Goal: Task Accomplishment & Management: Manage account settings

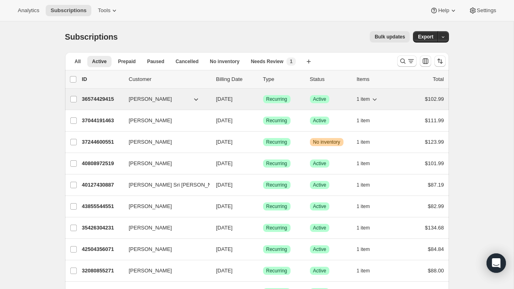
click at [104, 95] on p "36574429415" at bounding box center [102, 99] width 40 height 8
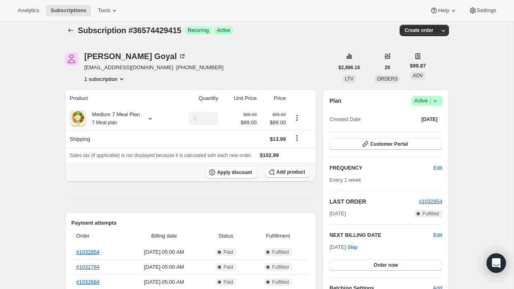
scroll to position [8, 0]
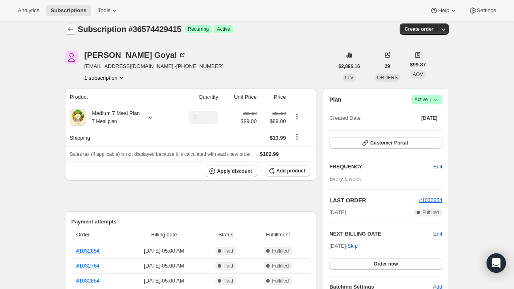
click at [69, 30] on icon "Subscriptions" at bounding box center [70, 29] width 5 height 4
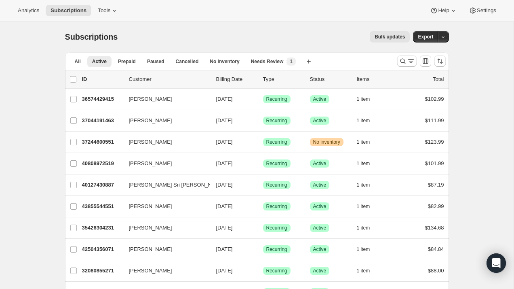
click at [306, 68] on div "All Active Prepaid Paused Cancelled No inventory Needs Review More views All Ac…" at bounding box center [228, 61] width 326 height 18
click at [412, 63] on icon "Search and filter results" at bounding box center [411, 61] width 8 height 8
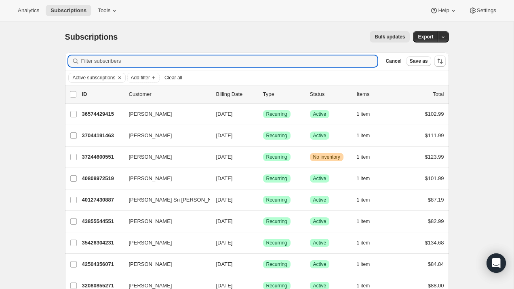
click at [353, 34] on div "Bulk updates" at bounding box center [268, 36] width 283 height 11
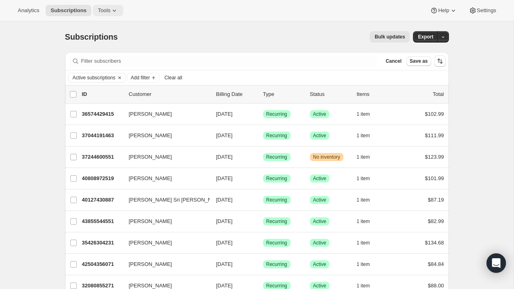
click at [107, 11] on span "Tools" at bounding box center [104, 10] width 13 height 6
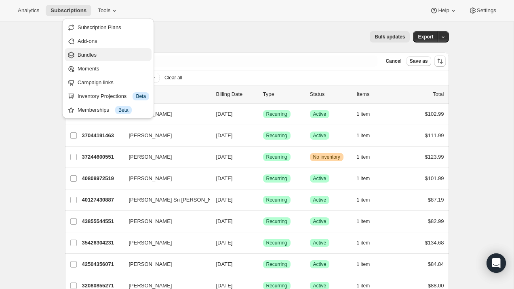
click at [103, 53] on span "Bundles" at bounding box center [114, 55] width 72 height 8
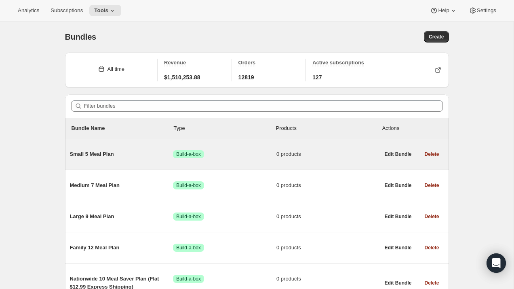
click at [97, 154] on span "Small 5 Meal Plan" at bounding box center [122, 154] width 104 height 8
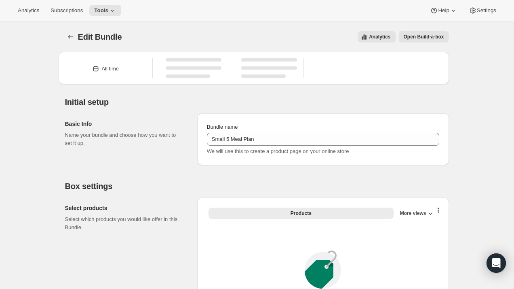
type input "Small 5 Meal Plan"
radio input "true"
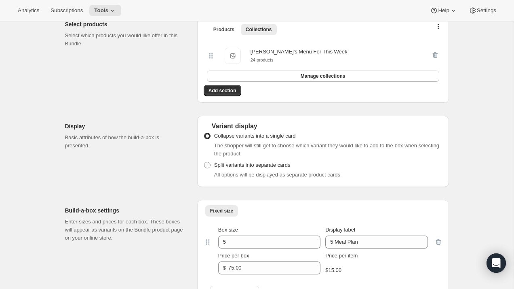
scroll to position [182, 0]
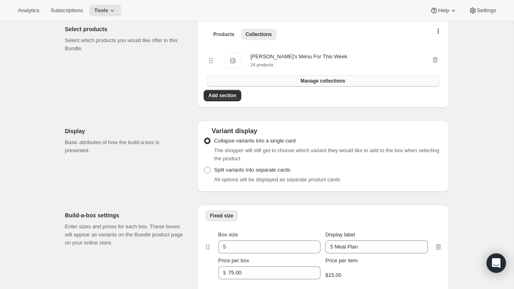
click at [329, 82] on span "Manage collections" at bounding box center [323, 81] width 45 height 6
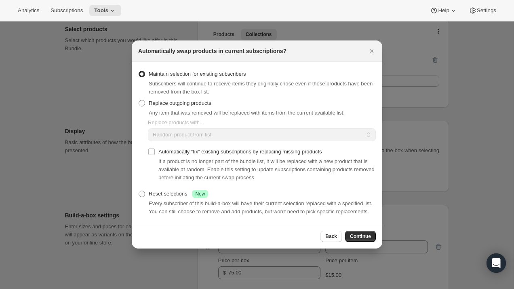
click at [216, 110] on span "Any item that was removed will be replaced with items from the current availabl…" at bounding box center [247, 113] width 196 height 6
click at [145, 102] on span ":rpm:" at bounding box center [142, 103] width 6 height 6
click at [139, 100] on input "Replace outgoing products" at bounding box center [139, 100] width 0 height 0
radio input "true"
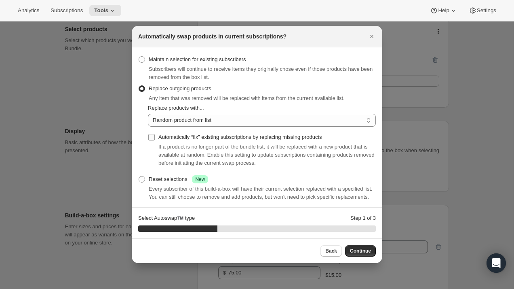
click at [149, 139] on input "Automatically “fix” existing subscriptions by replacing missing products" at bounding box center [151, 137] width 6 height 6
checkbox input "true"
click at [179, 117] on select "Random product from list Based on position within collection Matching product t…" at bounding box center [262, 120] width 228 height 13
select select "selection"
click at [148, 114] on select "Random product from list Based on position within collection Matching product t…" at bounding box center [262, 120] width 228 height 13
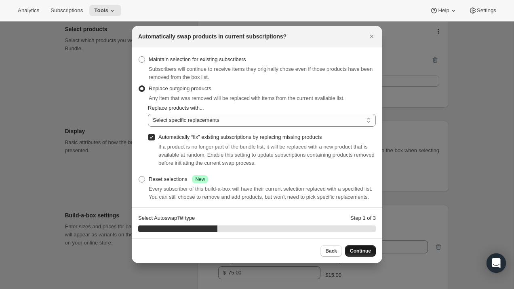
click at [356, 252] on span "Continue" at bounding box center [360, 251] width 21 height 6
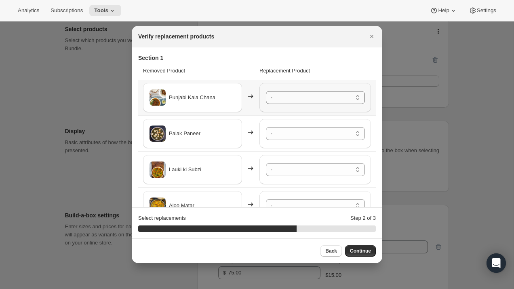
click at [278, 98] on select "- [PERSON_NAME] - Default Title Paneer Tikka Masala - Default Title Aloo Shimla…" at bounding box center [315, 97] width 99 height 13
click at [286, 136] on select "- [PERSON_NAME] - Default Title Paneer Tikka Masala - Default Title Aloo Shimla…" at bounding box center [315, 133] width 99 height 13
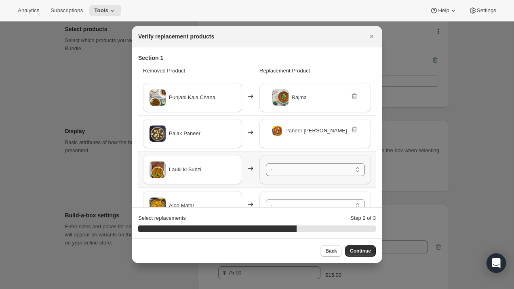
click at [290, 171] on select "- [PERSON_NAME] - Default Title Paneer Tikka Masala - Default Title Aloo Shimla…" at bounding box center [315, 169] width 99 height 13
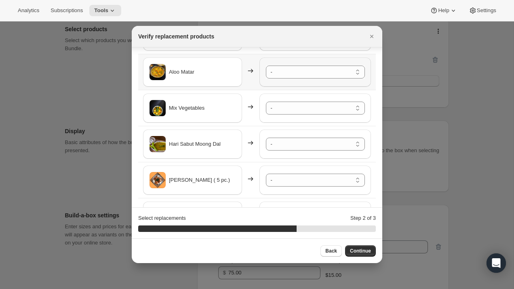
scroll to position [142, 0]
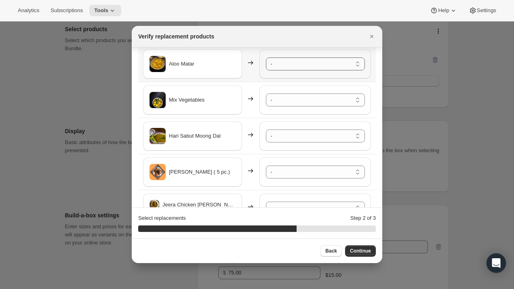
click at [289, 61] on select "- [PERSON_NAME] - Default Title Paneer Tikka Masala - Default Title Aloo Shimla…" at bounding box center [315, 63] width 99 height 13
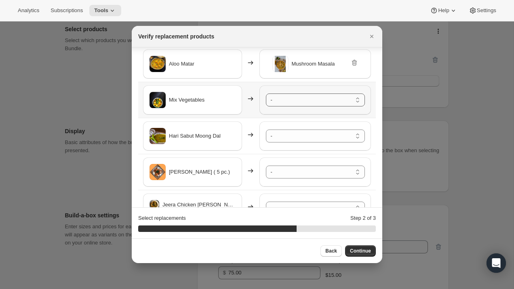
click at [301, 99] on select "- [PERSON_NAME] - Default Title Paneer Tikka Masala - Default Title Aloo Shimla…" at bounding box center [315, 99] width 99 height 13
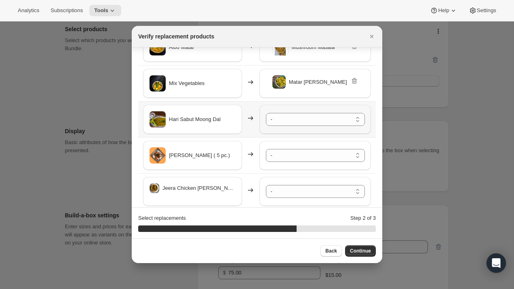
scroll to position [159, 0]
click at [306, 123] on select "- [PERSON_NAME] - Default Title Paneer Tikka Masala - Default Title Aloo Shimla…" at bounding box center [315, 118] width 99 height 13
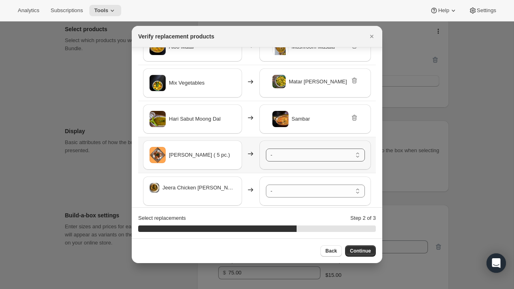
click at [312, 159] on select "- [PERSON_NAME] - Default Title Paneer Tikka Masala - Default Title Aloo Shimla…" at bounding box center [315, 154] width 99 height 13
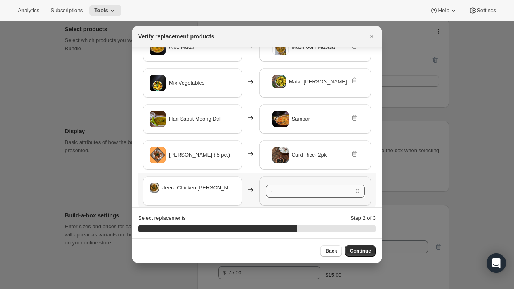
click at [315, 196] on select "- [PERSON_NAME] - Default Title Paneer Tikka Masala - Default Title Aloo Shimla…" at bounding box center [315, 190] width 99 height 13
click at [266, 184] on select "- [PERSON_NAME] - Default Title Paneer Tikka Masala - Default Title Aloo Shimla…" at bounding box center [315, 190] width 99 height 13
click at [314, 192] on select "- [PERSON_NAME] - Default Title Paneer Tikka Masala - Default Title Aloo Shimla…" at bounding box center [315, 190] width 99 height 13
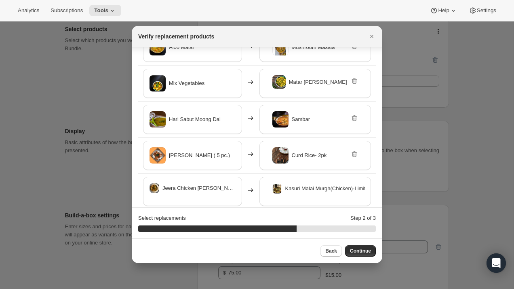
scroll to position [157, 0]
click at [267, 215] on div "Select replacements Step 2 of 3" at bounding box center [257, 218] width 238 height 8
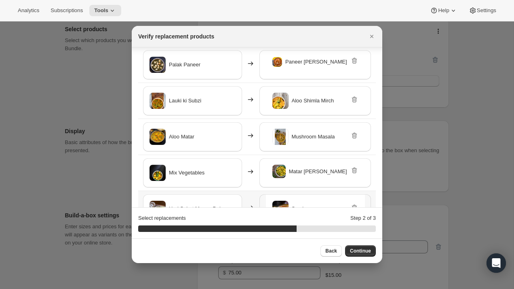
scroll to position [72, 0]
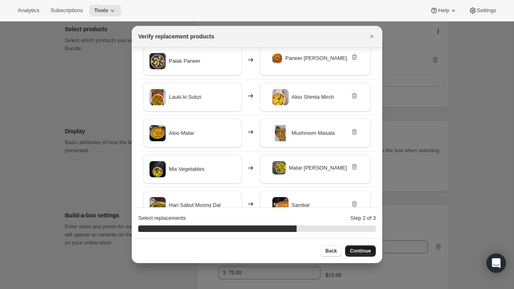
click at [361, 256] on button "Continue" at bounding box center [360, 250] width 31 height 11
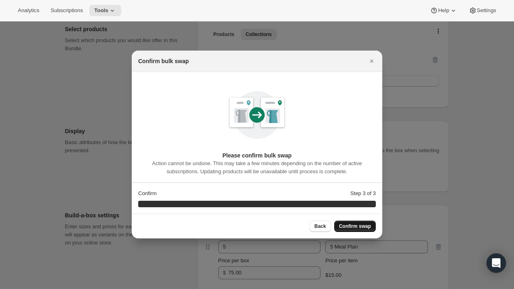
scroll to position [0, 0]
click at [353, 229] on span "Confirm swap" at bounding box center [355, 226] width 32 height 6
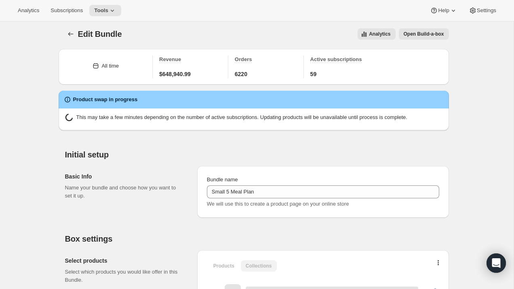
scroll to position [182, 0]
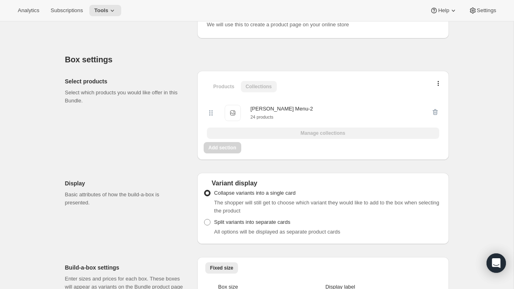
click at [343, 219] on div "Split variants into separate cards All options will be displayed as separate pr…" at bounding box center [323, 225] width 239 height 19
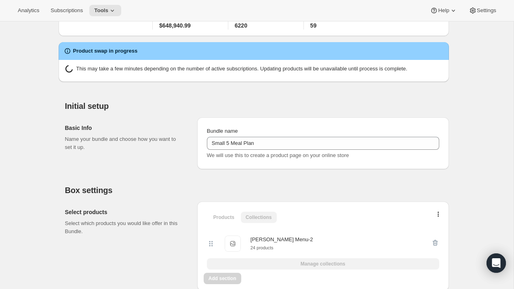
scroll to position [0, 0]
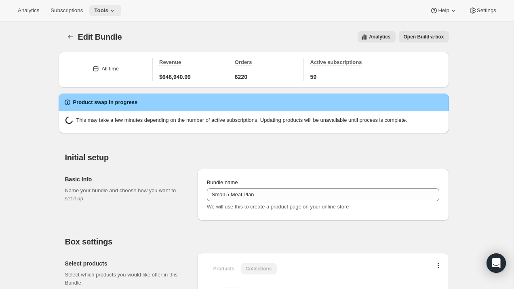
click at [116, 11] on icon at bounding box center [112, 10] width 8 height 8
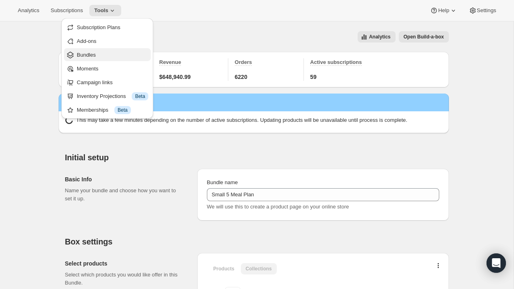
click at [127, 55] on span "Bundles" at bounding box center [113, 55] width 72 height 8
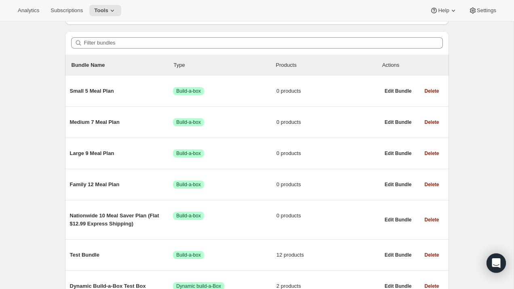
scroll to position [68, 0]
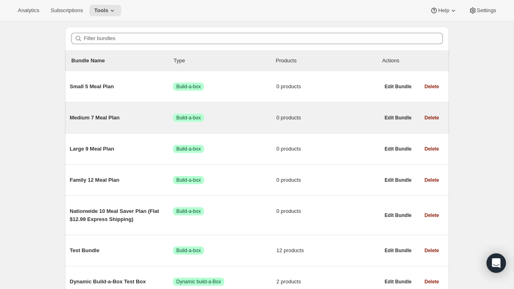
click at [102, 115] on span "Medium 7 Meal Plan" at bounding box center [122, 118] width 104 height 8
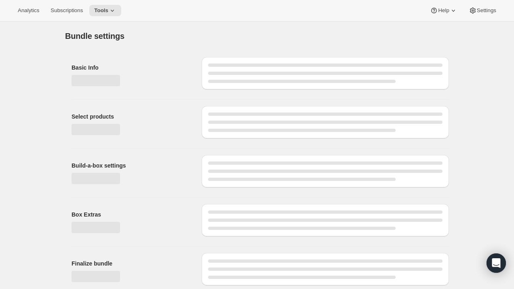
type input "Medium 7 Meal Plan"
radio input "true"
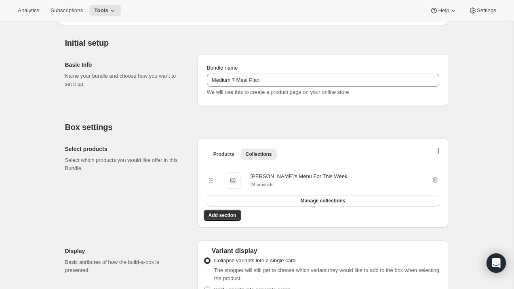
scroll to position [70, 0]
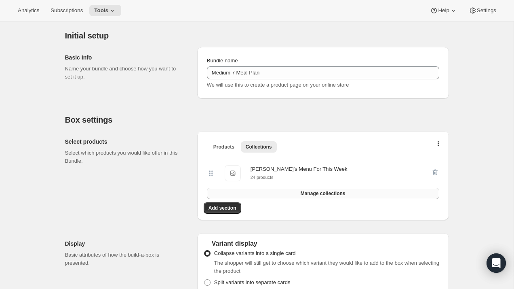
click at [305, 198] on button "Manage collections" at bounding box center [323, 193] width 233 height 11
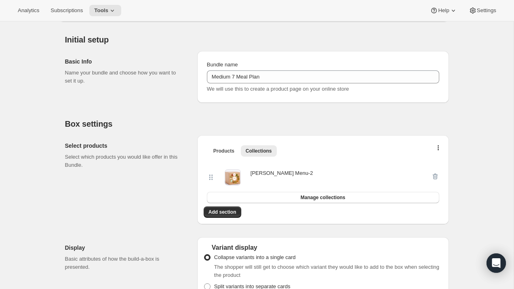
scroll to position [0, 0]
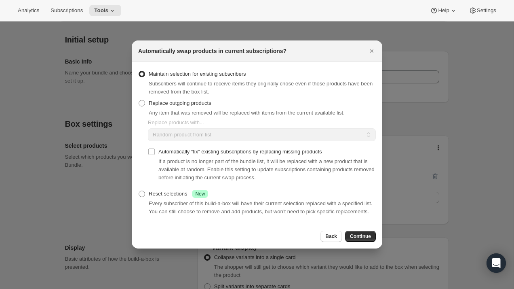
click at [253, 109] on div "Any item that was removed will be replaced with items from the current availabl…" at bounding box center [247, 113] width 196 height 8
click at [187, 110] on span "Any item that was removed will be replaced with items from the current availabl…" at bounding box center [247, 113] width 196 height 6
click at [144, 100] on span ":rvc:" at bounding box center [142, 103] width 6 height 6
click at [139, 100] on input "Replace outgoing products" at bounding box center [139, 100] width 0 height 0
radio input "true"
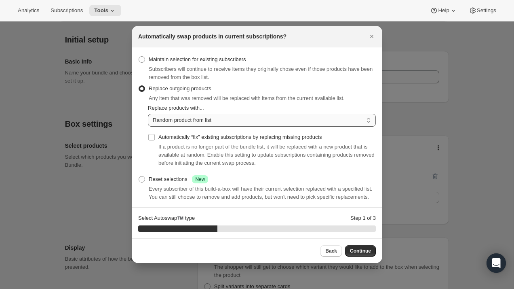
click at [192, 121] on select "Random product from list Based on position within collection Matching product t…" at bounding box center [262, 120] width 228 height 13
select select "selection"
click at [148, 114] on select "Random product from list Based on position within collection Matching product t…" at bounding box center [262, 120] width 228 height 13
click at [152, 140] on input "Automatically “fix” existing subscriptions by replacing missing products" at bounding box center [151, 137] width 6 height 6
checkbox input "true"
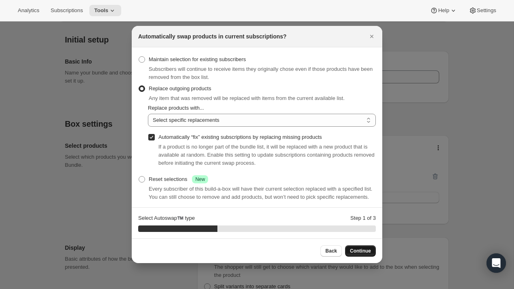
click at [361, 251] on span "Continue" at bounding box center [360, 251] width 21 height 6
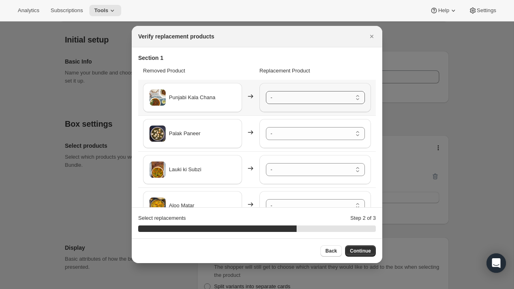
click at [308, 103] on select "- [PERSON_NAME] - Default Title Paneer Tikka Masala - Default Title Aloo Shimla…" at bounding box center [315, 97] width 99 height 13
click at [308, 130] on select "- [PERSON_NAME] - Default Title Paneer Tikka Masala - Default Title Aloo Shimla…" at bounding box center [315, 133] width 99 height 13
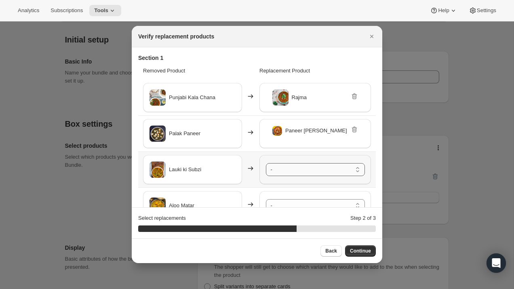
click at [310, 168] on select "- [PERSON_NAME] - Default Title Paneer Tikka Masala - Default Title Aloo Shimla…" at bounding box center [315, 169] width 99 height 13
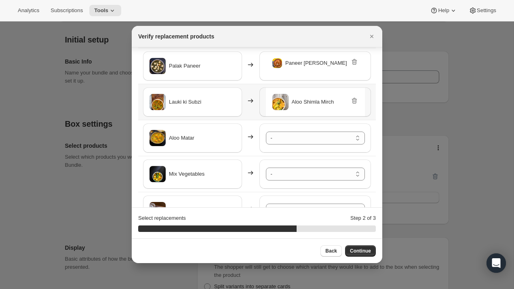
scroll to position [68, 0]
click at [279, 140] on select "- [PERSON_NAME] - Default Title Paneer Tikka Masala - Default Title Aloo Shimla…" at bounding box center [315, 137] width 99 height 13
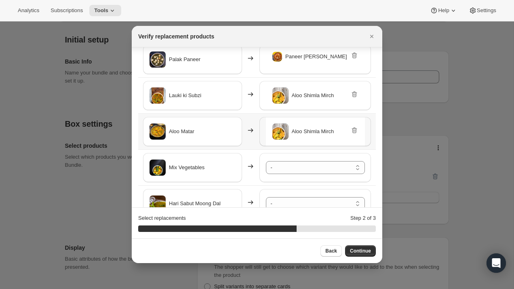
scroll to position [77, 0]
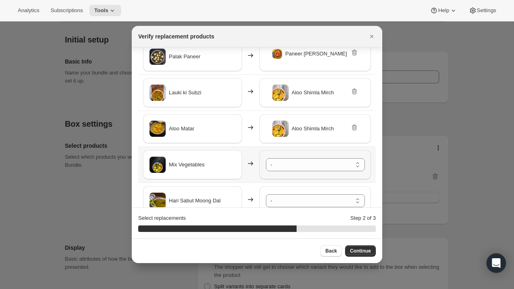
click at [327, 173] on div "- [PERSON_NAME] - Default Title Paneer Tikka Masala - Default Title Aloo Shimla…" at bounding box center [316, 164] width 112 height 29
click at [327, 174] on div "- [PERSON_NAME] - Default Title Paneer Tikka Masala - Default Title Aloo Shimla…" at bounding box center [316, 164] width 112 height 29
click at [355, 127] on icon ":rvc:" at bounding box center [355, 128] width 1 height 2
click at [299, 125] on select "- [PERSON_NAME] - Default Title Paneer Tikka Masala - Default Title Aloo Shimla…" at bounding box center [315, 128] width 99 height 13
click at [313, 159] on select "- [PERSON_NAME] - Default Title Paneer Tikka Masala - Default Title Aloo Shimla…" at bounding box center [315, 164] width 99 height 13
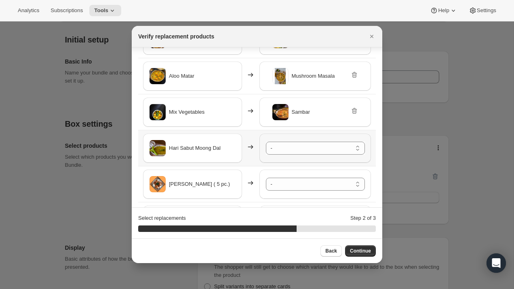
scroll to position [134, 0]
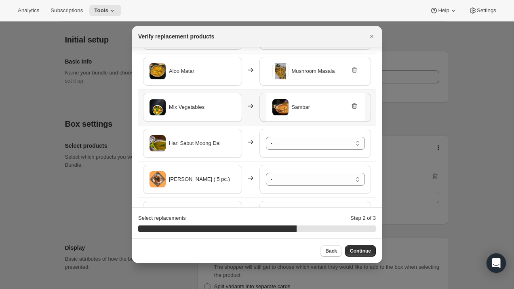
click at [353, 107] on icon ":rvc:" at bounding box center [354, 106] width 5 height 6
click at [331, 108] on select "- [PERSON_NAME] - Default Title Paneer Tikka Masala - Default Title Aloo Shimla…" at bounding box center [315, 107] width 99 height 13
click at [311, 141] on select "- [PERSON_NAME] - Default Title Paneer Tikka Masala - Default Title Aloo Shimla…" at bounding box center [315, 143] width 99 height 13
click at [319, 183] on select "- [PERSON_NAME] - Default Title Paneer Tikka Masala - Default Title Aloo Shimla…" at bounding box center [315, 179] width 99 height 13
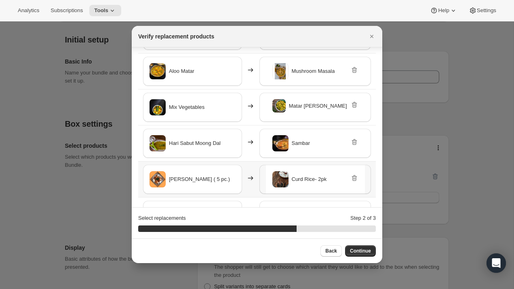
scroll to position [167, 0]
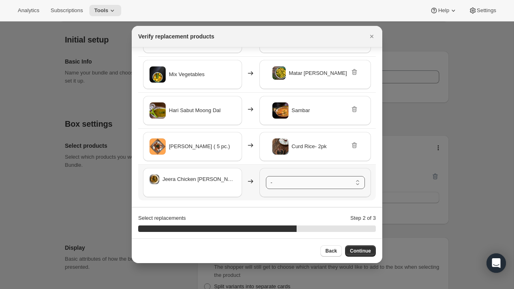
click at [304, 180] on select "- [PERSON_NAME] - Default Title Paneer Tikka Masala - Default Title Aloo Shimla…" at bounding box center [315, 182] width 99 height 13
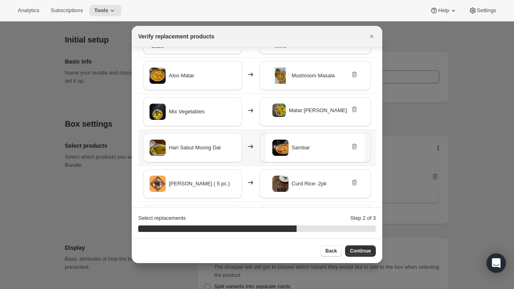
scroll to position [125, 0]
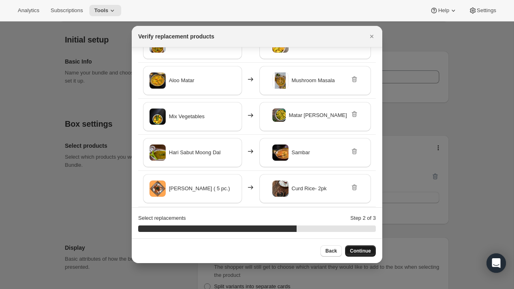
click at [356, 254] on span "Continue" at bounding box center [360, 251] width 21 height 6
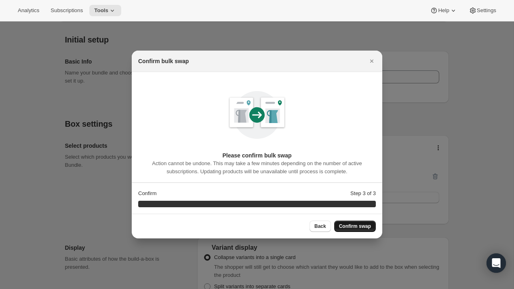
click at [361, 230] on button "Confirm swap" at bounding box center [355, 225] width 42 height 11
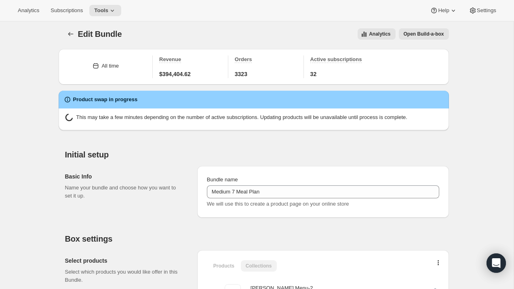
scroll to position [66, 0]
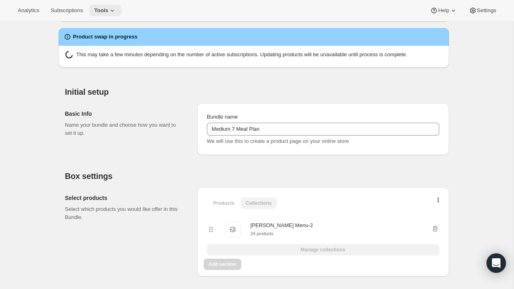
click at [116, 8] on icon at bounding box center [112, 10] width 8 height 8
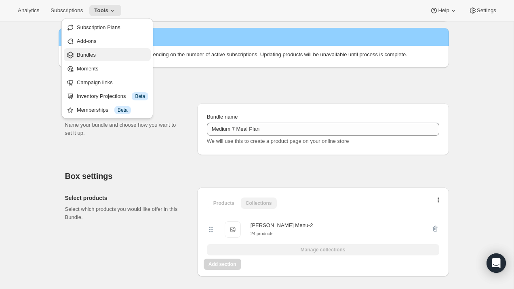
click at [112, 52] on span "Bundles" at bounding box center [113, 55] width 72 height 8
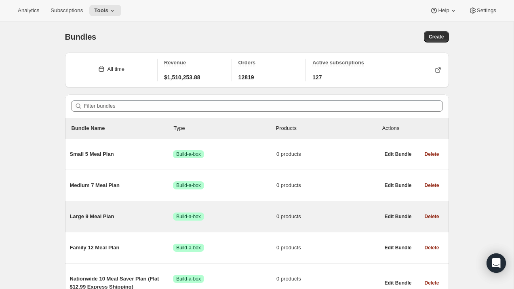
click at [98, 213] on span "Large 9 Meal Plan" at bounding box center [122, 216] width 104 height 8
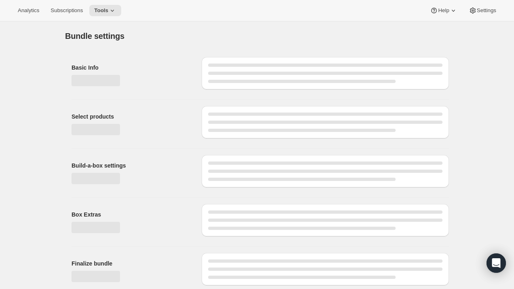
type input "Large 9 Meal Plan"
radio input "true"
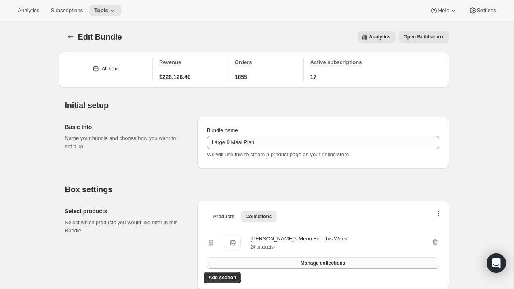
click at [310, 262] on span "Manage collections" at bounding box center [323, 263] width 45 height 6
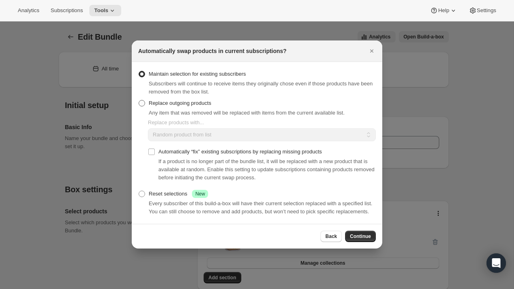
click at [159, 100] on span "Replace outgoing products" at bounding box center [180, 103] width 63 height 6
click at [139, 100] on input "Replace outgoing products" at bounding box center [139, 100] width 0 height 0
radio input "true"
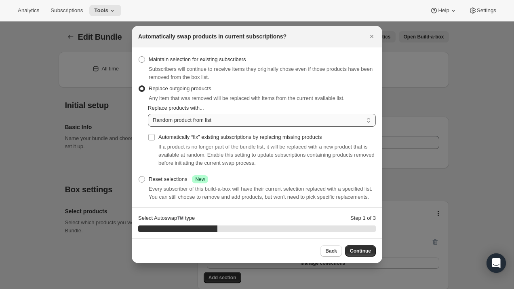
click at [159, 121] on select "Random product from list Based on position within collection Matching product t…" at bounding box center [262, 120] width 228 height 13
select select "selection"
click at [148, 114] on select "Random product from list Based on position within collection Matching product t…" at bounding box center [262, 120] width 228 height 13
click at [149, 138] on input "Automatically “fix” existing subscriptions by replacing missing products" at bounding box center [151, 137] width 6 height 6
checkbox input "true"
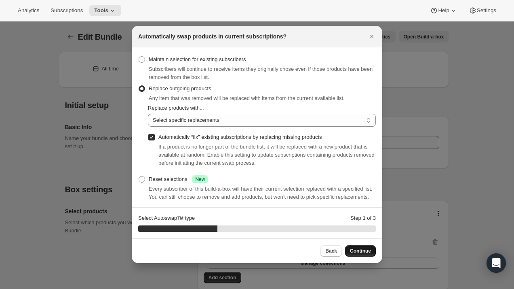
click at [357, 253] on span "Continue" at bounding box center [360, 251] width 21 height 6
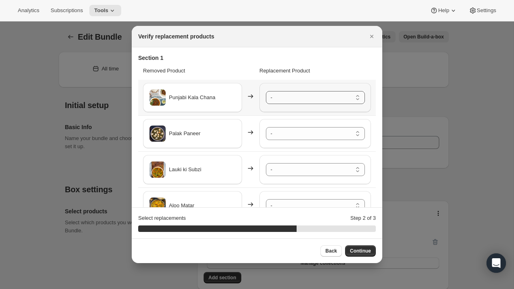
click at [327, 100] on select "- [PERSON_NAME] - Default Title Paneer Tikka Masala - Default Title Aloo Shimla…" at bounding box center [315, 97] width 99 height 13
click at [325, 132] on select "- [PERSON_NAME] - Default Title Paneer Tikka Masala - Default Title Aloo Shimla…" at bounding box center [315, 133] width 99 height 13
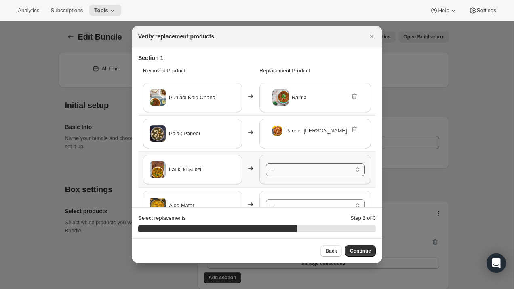
click at [321, 172] on select "- [PERSON_NAME] - Default Title Paneer Tikka Masala - Default Title Aloo Shimla…" at bounding box center [315, 169] width 99 height 13
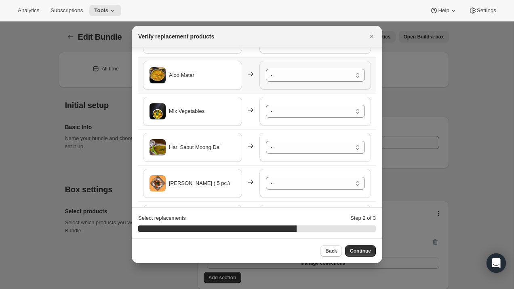
scroll to position [131, 0]
click at [305, 79] on select "- [PERSON_NAME] - Default Title Paneer Tikka Masala - Default Title Aloo Shimla…" at bounding box center [315, 74] width 99 height 13
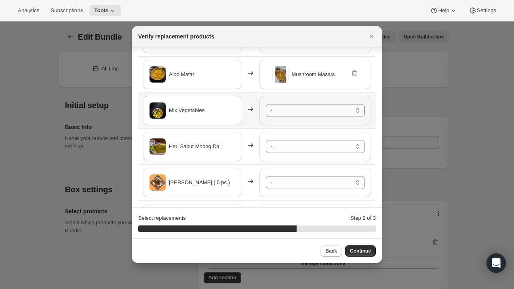
click at [313, 116] on select "- [PERSON_NAME] - Default Title Paneer Tikka Masala - Default Title Aloo Shimla…" at bounding box center [315, 110] width 99 height 13
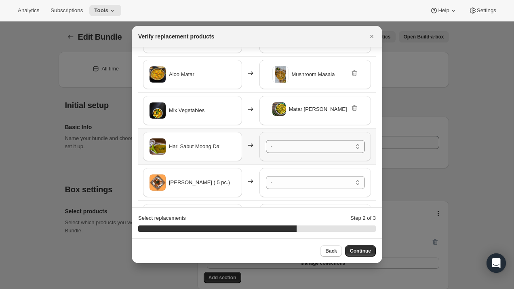
click at [311, 146] on select "- [PERSON_NAME] - Default Title Paneer Tikka Masala - Default Title Aloo Shimla…" at bounding box center [315, 146] width 99 height 13
click at [312, 178] on select "- [PERSON_NAME] - Default Title Paneer Tikka Masala - Default Title Aloo Shimla…" at bounding box center [315, 182] width 99 height 13
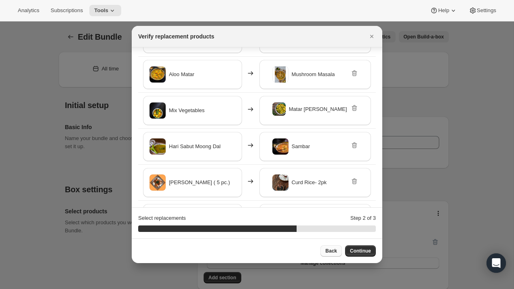
click at [336, 246] on button "Back" at bounding box center [331, 250] width 21 height 11
select select "selection"
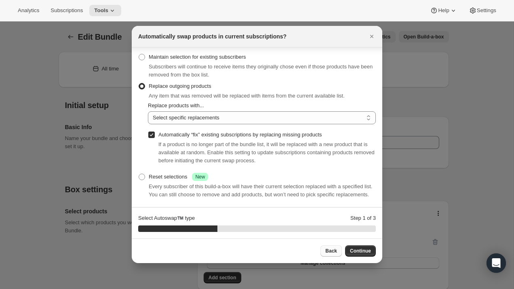
scroll to position [11, 0]
click at [372, 267] on div at bounding box center [257, 144] width 514 height 289
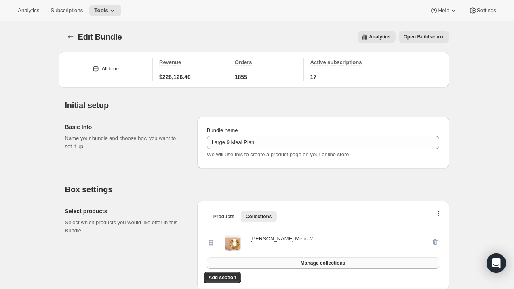
click at [372, 266] on button "Manage collections" at bounding box center [323, 262] width 233 height 11
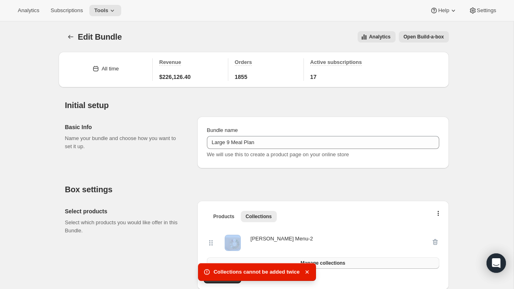
click at [319, 217] on ul "Products Collections More views" at bounding box center [323, 215] width 233 height 11
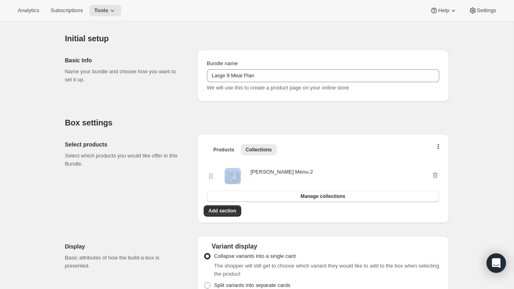
scroll to position [74, 0]
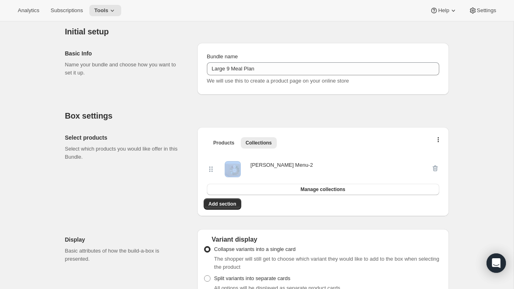
select select "selection"
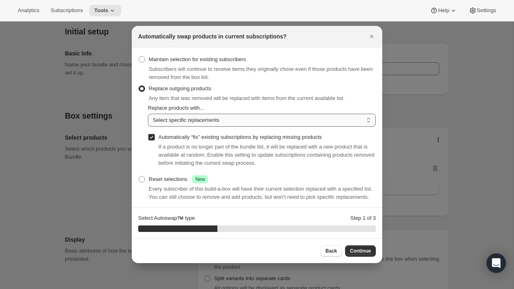
click at [183, 120] on select "Random product from list Based on position within collection Matching product t…" at bounding box center [262, 120] width 228 height 13
click at [148, 114] on select "Random product from list Based on position within collection Matching product t…" at bounding box center [262, 120] width 228 height 13
click at [358, 246] on button "Continue" at bounding box center [360, 250] width 31 height 11
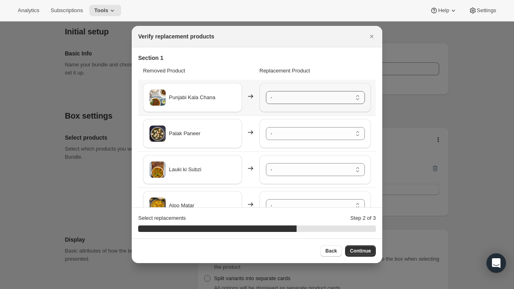
click at [303, 99] on select "- [PERSON_NAME] - Default Title Paneer Tikka Masala - Default Title Aloo Shimla…" at bounding box center [315, 97] width 99 height 13
click at [301, 134] on select "- [PERSON_NAME] - Default Title Paneer Tikka Masala - Default Title Aloo Shimla…" at bounding box center [315, 133] width 99 height 13
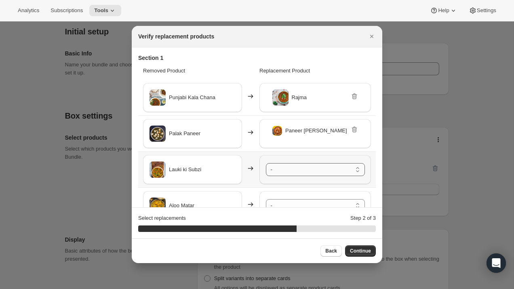
click at [302, 170] on select "- [PERSON_NAME] - Default Title Paneer Tikka Masala - Default Title Aloo Shimla…" at bounding box center [315, 169] width 99 height 13
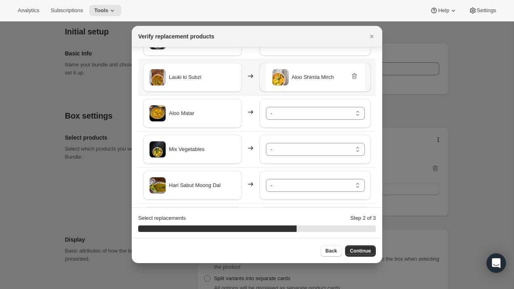
scroll to position [95, 0]
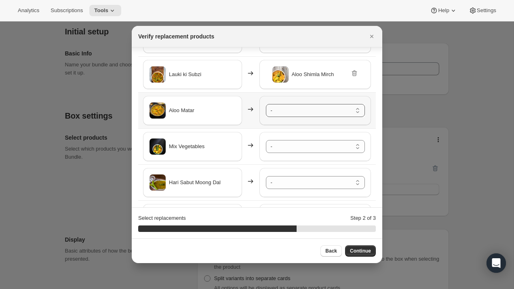
click at [294, 112] on select "- [PERSON_NAME] - Default Title Paneer Tikka Masala - Default Title Aloo Shimla…" at bounding box center [315, 110] width 99 height 13
click at [293, 113] on span "Matar [PERSON_NAME]" at bounding box center [318, 109] width 58 height 8
click at [355, 109] on icon ":r15p:" at bounding box center [355, 108] width 8 height 8
click at [351, 113] on select "- [PERSON_NAME] - Default Title Paneer Tikka Masala - Default Title Aloo Shimla…" at bounding box center [315, 110] width 99 height 13
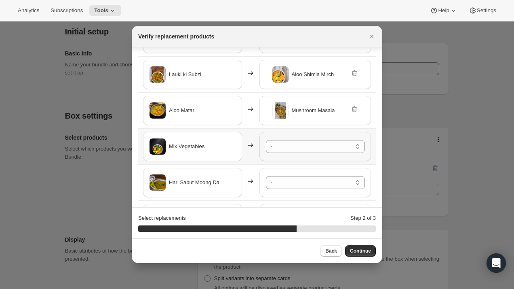
click at [315, 153] on div "- [PERSON_NAME] - Default Title Paneer Tikka Masala - Default Title Aloo Shimla…" at bounding box center [316, 146] width 112 height 29
click at [314, 142] on select "- [PERSON_NAME] - Default Title Paneer Tikka Masala - Default Title Aloo Shimla…" at bounding box center [315, 146] width 99 height 13
click at [303, 182] on select "- [PERSON_NAME] - Default Title Paneer Tikka Masala - Default Title Aloo Shimla…" at bounding box center [315, 182] width 99 height 13
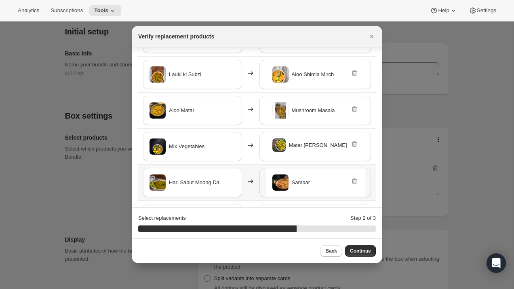
scroll to position [167, 0]
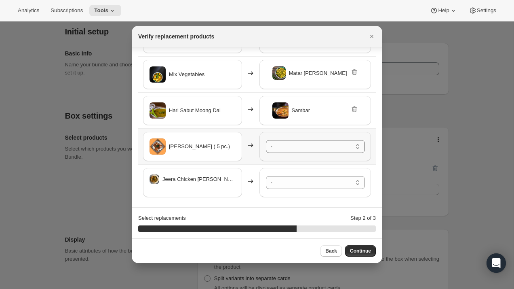
click at [288, 141] on select "- [PERSON_NAME] - Default Title Paneer Tikka Masala - Default Title Aloo Shimla…" at bounding box center [315, 146] width 99 height 13
click at [309, 185] on select "- [PERSON_NAME] - Default Title Paneer Tikka Masala - Default Title Aloo Shimla…" at bounding box center [315, 182] width 99 height 13
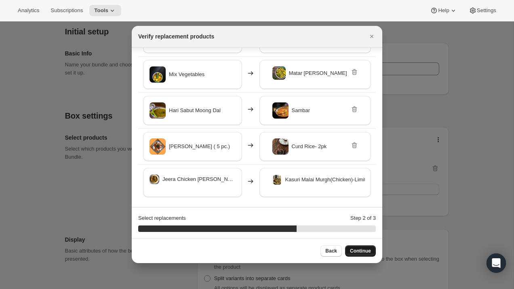
click at [371, 251] on span "Continue" at bounding box center [360, 251] width 21 height 6
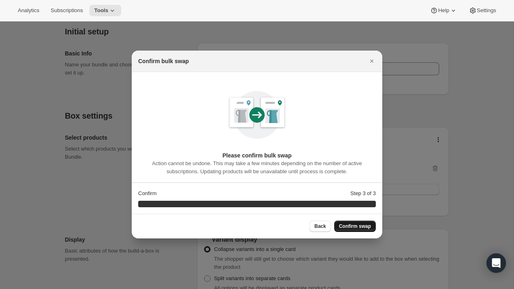
click at [354, 231] on button "Confirm swap" at bounding box center [355, 225] width 42 height 11
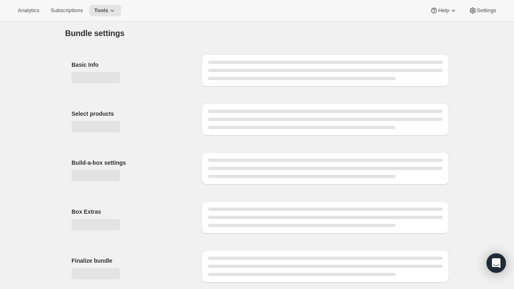
scroll to position [74, 0]
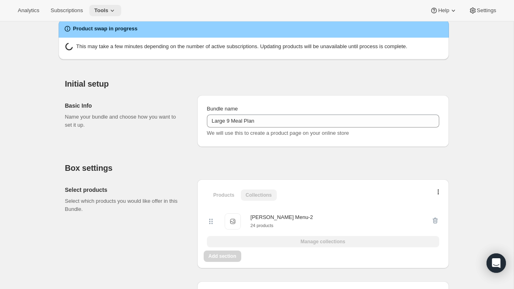
click at [108, 11] on span "Tools" at bounding box center [101, 10] width 14 height 6
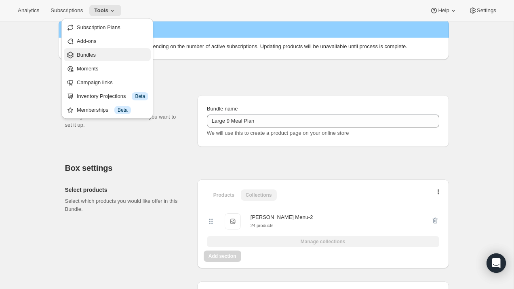
click at [104, 52] on span "Bundles" at bounding box center [113, 55] width 72 height 8
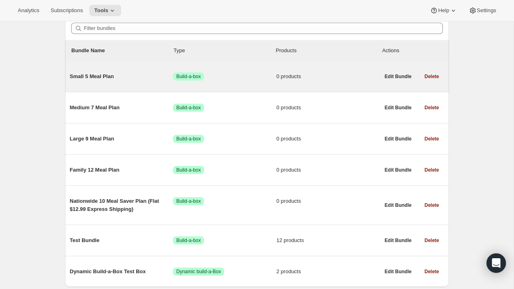
scroll to position [82, 0]
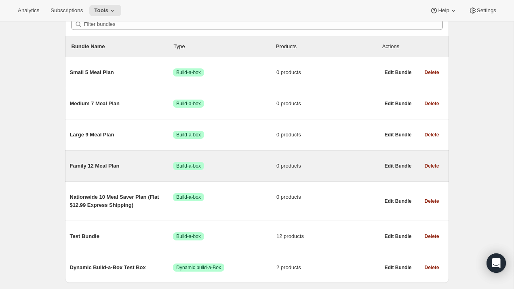
click at [112, 165] on span "Family 12 Meal Plan" at bounding box center [122, 166] width 104 height 8
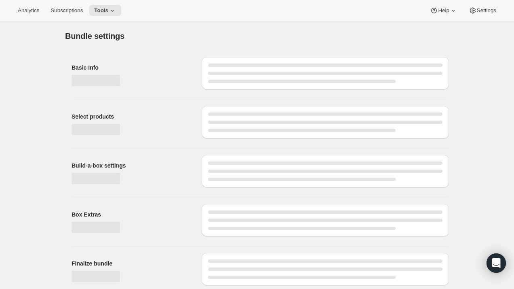
type input "Family 12 Meal Plan"
radio input "true"
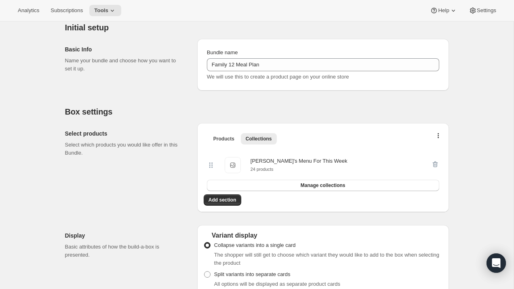
scroll to position [93, 0]
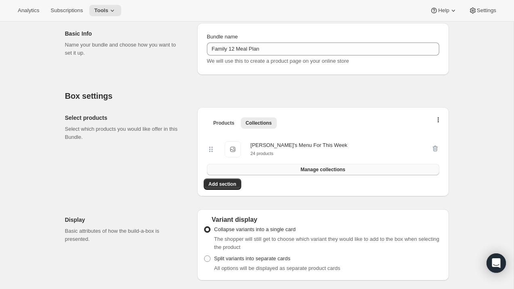
click at [326, 168] on span "Manage collections" at bounding box center [323, 169] width 45 height 6
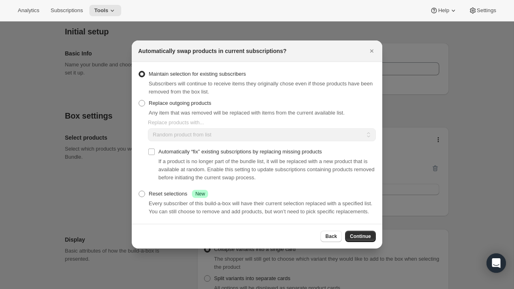
scroll to position [0, 0]
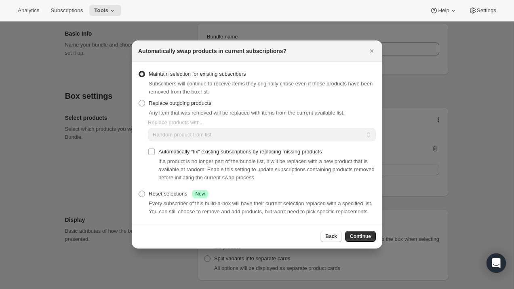
click at [232, 104] on div "Replace outgoing products Any item that was removed will be replaced with items…" at bounding box center [241, 106] width 207 height 19
click at [187, 104] on label "Replace outgoing products" at bounding box center [174, 102] width 73 height 11
click at [139, 100] on input "Replace outgoing products" at bounding box center [139, 100] width 0 height 0
radio input "true"
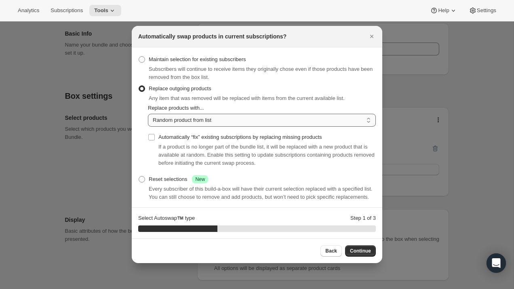
click at [189, 124] on select "Random product from list Based on position within collection Matching product t…" at bounding box center [262, 120] width 228 height 13
select select "selection"
click at [148, 114] on select "Random product from list Based on position within collection Matching product t…" at bounding box center [262, 120] width 228 height 13
click at [152, 139] on input "Automatically “fix” existing subscriptions by replacing missing products" at bounding box center [151, 137] width 6 height 6
checkbox input "true"
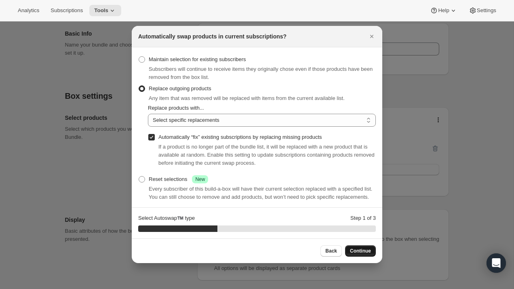
click at [354, 252] on span "Continue" at bounding box center [360, 251] width 21 height 6
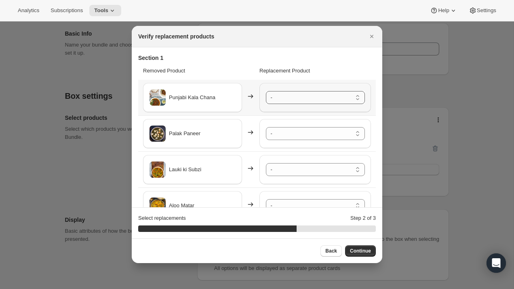
click at [304, 102] on select "- [PERSON_NAME] - Default Title Paneer Tikka Masala - Default Title Aloo Shimla…" at bounding box center [315, 97] width 99 height 13
click at [303, 134] on select "- [PERSON_NAME] - Default Title Paneer Tikka Masala - Default Title Aloo Shimla…" at bounding box center [315, 133] width 99 height 13
click at [266, 127] on select "- [PERSON_NAME] - Default Title Paneer Tikka Masala - Default Title Aloo Shimla…" at bounding box center [315, 133] width 99 height 13
click at [303, 135] on select "- [PERSON_NAME] - Default Title Paneer Tikka Masala - Default Title Aloo Shimla…" at bounding box center [315, 133] width 99 height 13
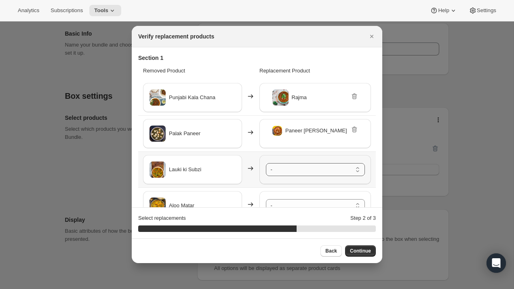
click at [303, 168] on select "- [PERSON_NAME] - Default Title Paneer Tikka Masala - Default Title Aloo Shimla…" at bounding box center [315, 169] width 99 height 13
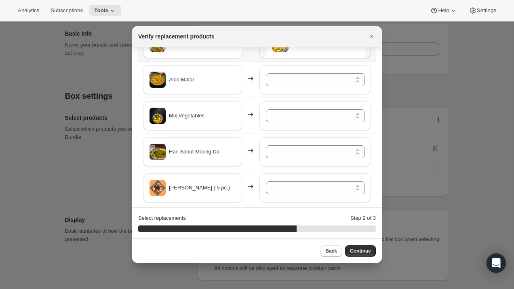
scroll to position [129, 0]
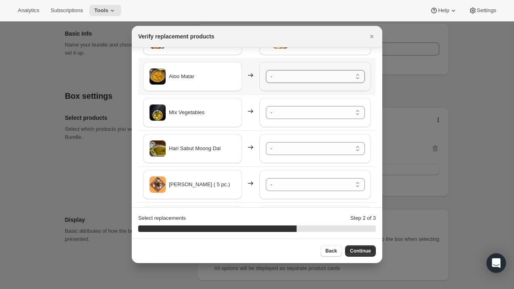
click at [277, 81] on select "- [PERSON_NAME] - Default Title Paneer Tikka Masala - Default Title Aloo Shimla…" at bounding box center [315, 76] width 99 height 13
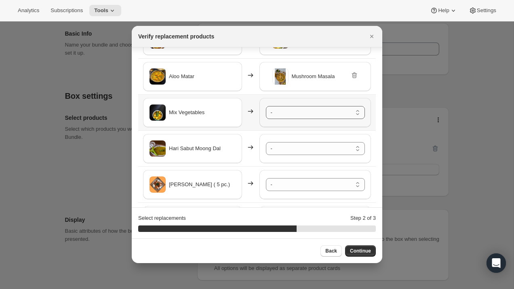
click at [288, 110] on select "- [PERSON_NAME] - Default Title Paneer Tikka Masala - Default Title Aloo Shimla…" at bounding box center [315, 112] width 99 height 13
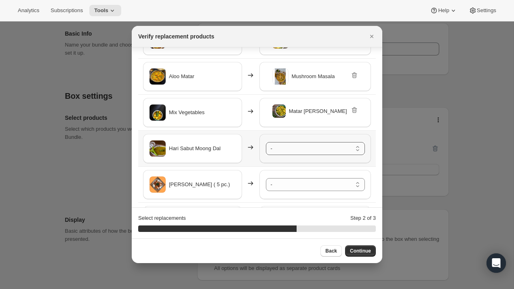
click at [297, 151] on select "- [PERSON_NAME] - Default Title Paneer Tikka Masala - Default Title Aloo Shimla…" at bounding box center [315, 148] width 99 height 13
click at [356, 148] on icon ":r1el:" at bounding box center [355, 146] width 8 height 8
click at [309, 149] on select "- [PERSON_NAME] - Default Title Paneer Tikka Masala - Default Title Aloo Shimla…" at bounding box center [315, 148] width 99 height 13
click at [309, 182] on select "- [PERSON_NAME] - Default Title Paneer Tikka Masala - Default Title Aloo Shimla…" at bounding box center [315, 184] width 99 height 13
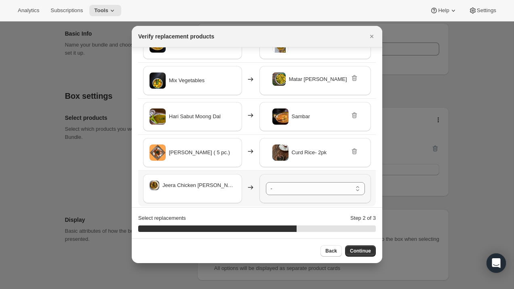
scroll to position [167, 0]
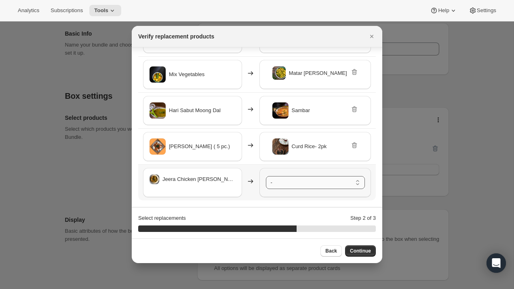
click at [295, 182] on select "- [PERSON_NAME] - Default Title Paneer Tikka Masala - Default Title Aloo Shimla…" at bounding box center [315, 182] width 99 height 13
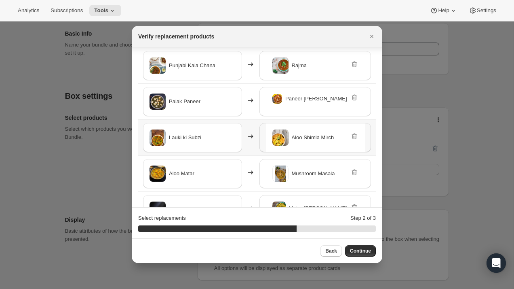
scroll to position [19, 0]
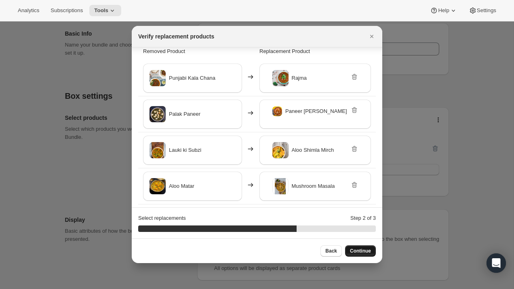
click at [358, 252] on span "Continue" at bounding box center [360, 251] width 21 height 6
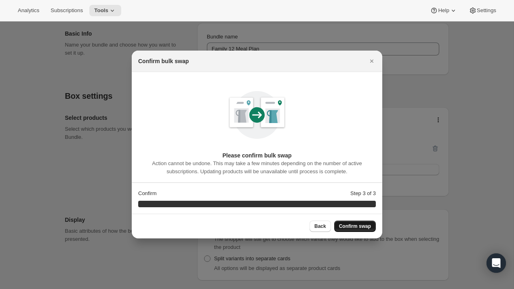
click at [358, 230] on button "Confirm swap" at bounding box center [355, 225] width 42 height 11
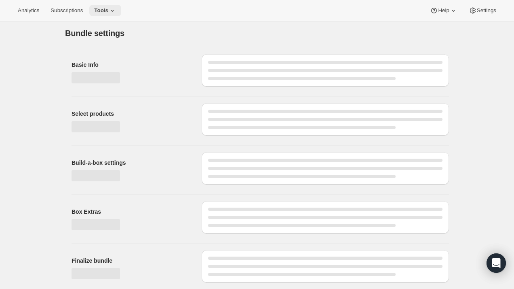
click at [121, 12] on button "Tools" at bounding box center [105, 10] width 32 height 11
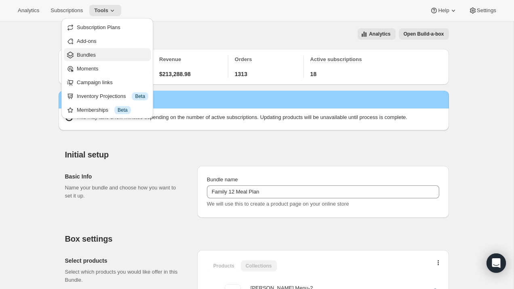
click at [116, 53] on span "Bundles" at bounding box center [113, 55] width 72 height 8
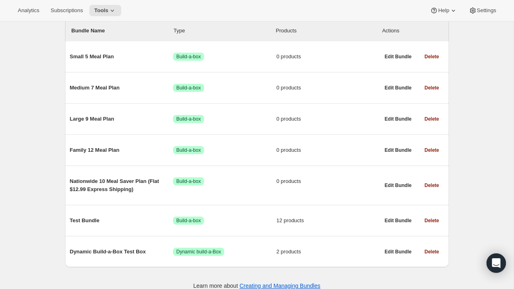
scroll to position [108, 0]
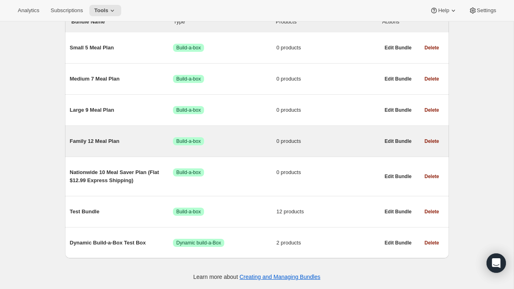
click at [108, 140] on span "Family 12 Meal Plan" at bounding box center [122, 141] width 104 height 8
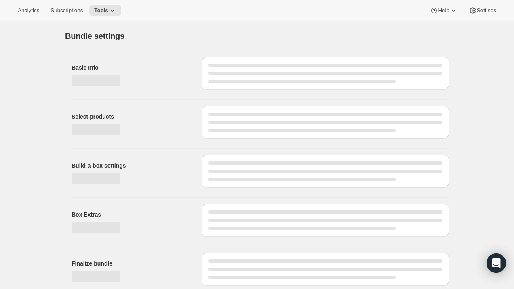
type input "Family 12 Meal Plan"
radio input "true"
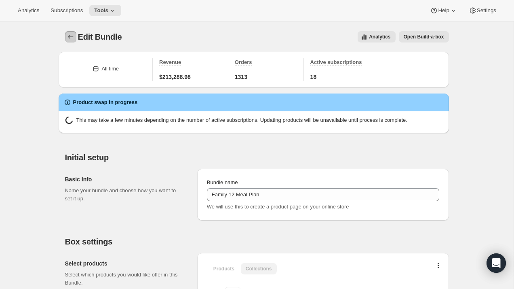
click at [72, 38] on icon "Bundles" at bounding box center [71, 37] width 8 height 8
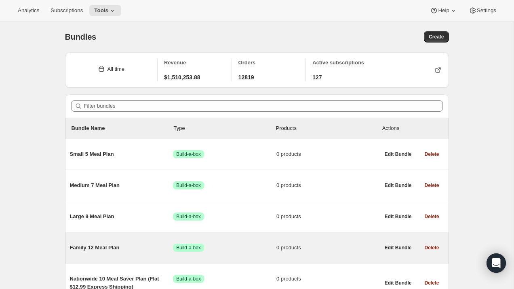
click at [116, 246] on span "Family 12 Meal Plan" at bounding box center [122, 247] width 104 height 8
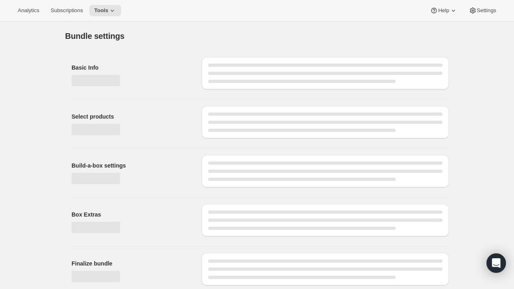
type input "Family 12 Meal Plan"
radio input "true"
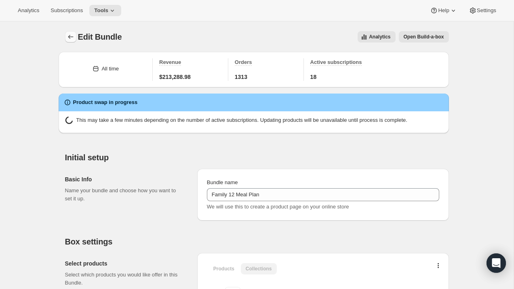
click at [72, 35] on icon "Bundles" at bounding box center [71, 37] width 8 height 8
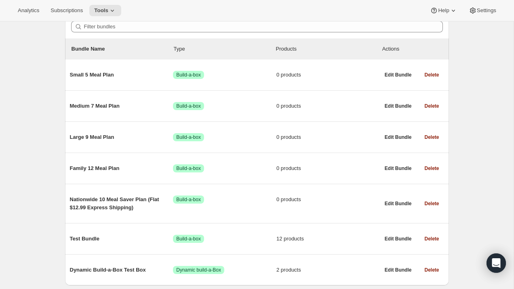
scroll to position [108, 0]
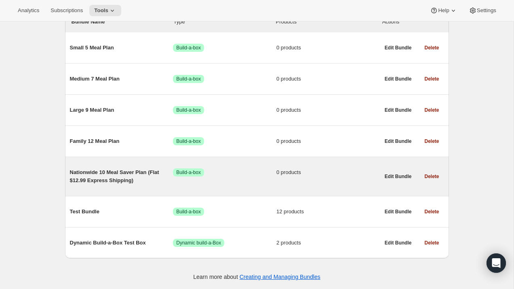
click at [108, 170] on span "Nationwide 10 Meal Saver Plan (Flat $12.99 Express Shipping)" at bounding box center [122, 176] width 104 height 16
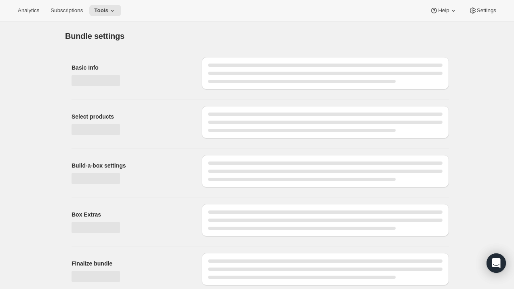
type input "Nationwide 10 Meal Saver Plan (Flat $12.99 Express Shipping)"
radio input "true"
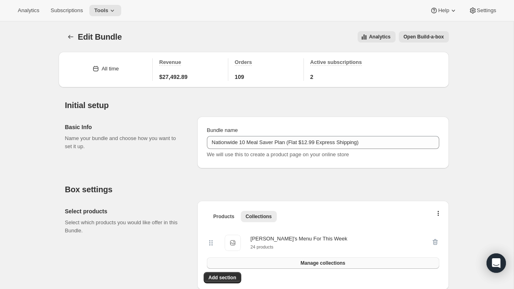
click at [334, 266] on span "Manage collections" at bounding box center [323, 263] width 45 height 6
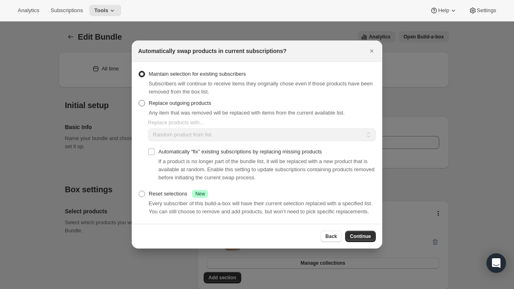
click at [169, 100] on span "Replace outgoing products" at bounding box center [180, 103] width 63 height 6
click at [139, 100] on input "Replace outgoing products" at bounding box center [139, 100] width 0 height 0
radio input "true"
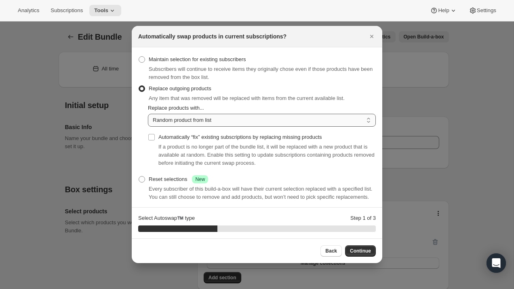
click at [184, 121] on select "Random product from list Based on position within collection Matching product t…" at bounding box center [262, 120] width 228 height 13
select select "selection"
click at [148, 114] on select "Random product from list Based on position within collection Matching product t…" at bounding box center [262, 120] width 228 height 13
click at [151, 137] on input "Automatically “fix” existing subscriptions by replacing missing products" at bounding box center [151, 137] width 6 height 6
checkbox input "true"
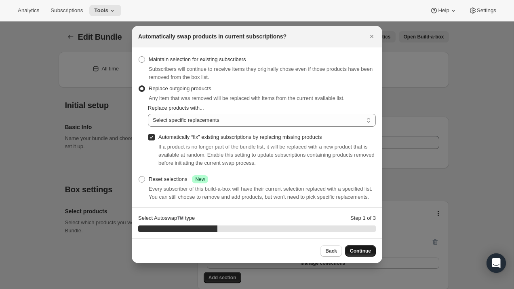
click at [363, 251] on span "Continue" at bounding box center [360, 251] width 21 height 6
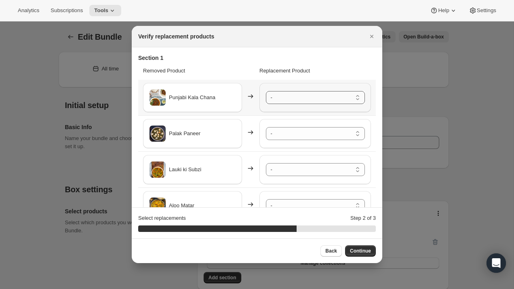
click at [296, 102] on select "- [PERSON_NAME] - Default Title Paneer Tikka Masala - Default Title Aloo Shimla…" at bounding box center [315, 97] width 99 height 13
click at [293, 131] on select "- [PERSON_NAME] - Default Title Paneer Tikka Masala - Default Title Aloo Shimla…" at bounding box center [315, 133] width 99 height 13
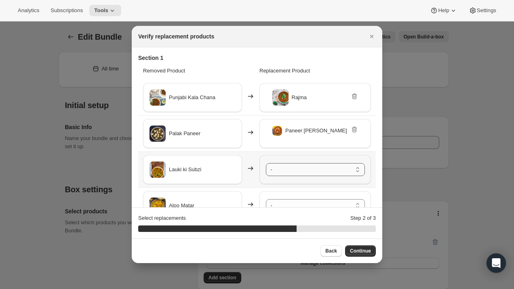
click at [298, 170] on select "- [PERSON_NAME] - Default Title Paneer Tikka Masala - Default Title Aloo Shimla…" at bounding box center [315, 169] width 99 height 13
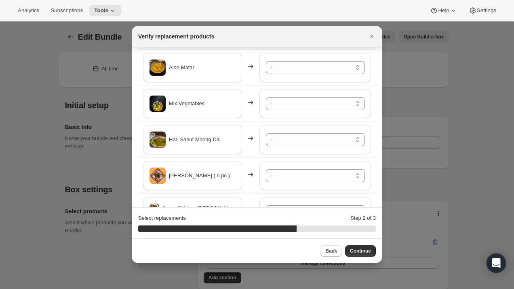
scroll to position [135, 0]
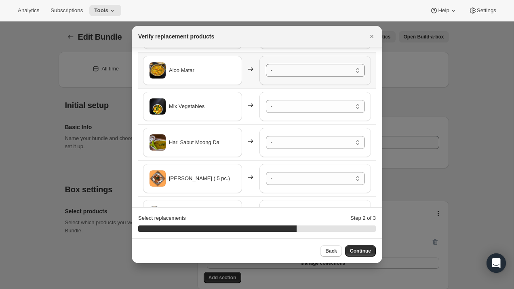
click at [305, 72] on select "- [PERSON_NAME] - Default Title Paneer Tikka Masala - Default Title Aloo Shimla…" at bounding box center [315, 70] width 99 height 13
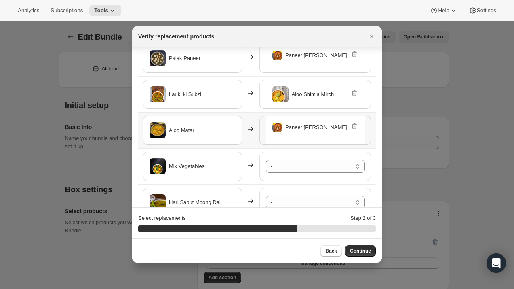
scroll to position [78, 0]
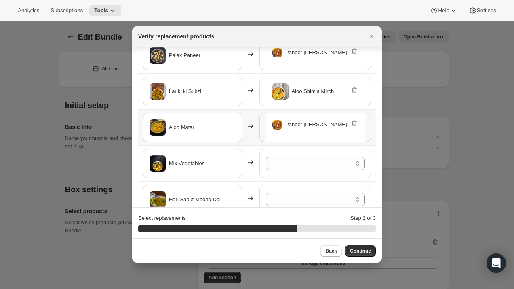
click at [358, 127] on div "Paneer [PERSON_NAME]" at bounding box center [315, 127] width 99 height 29
click at [356, 125] on icon ":r1q5:" at bounding box center [354, 124] width 5 height 6
click at [332, 122] on select "- [PERSON_NAME] - Default Title Paneer Tikka Masala - Default Title Aloo Shimla…" at bounding box center [315, 127] width 99 height 13
click at [313, 164] on select "- [PERSON_NAME] - Default Title Paneer Tikka Masala - Default Title Aloo Shimla…" at bounding box center [315, 163] width 99 height 13
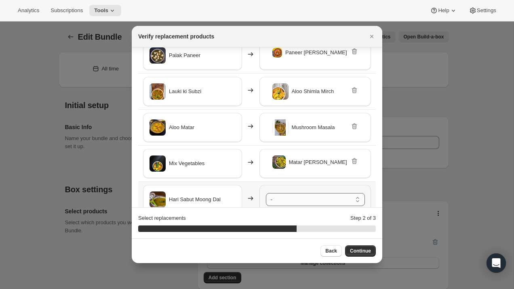
click at [306, 200] on select "- [PERSON_NAME] - Default Title Paneer Tikka Masala - Default Title Aloo Shimla…" at bounding box center [315, 199] width 99 height 13
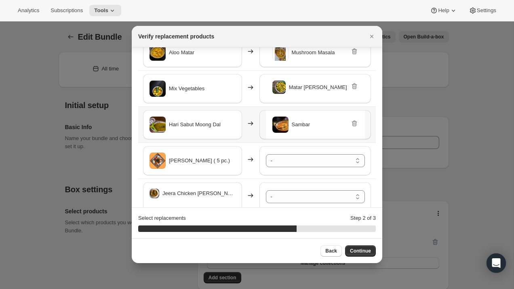
scroll to position [167, 0]
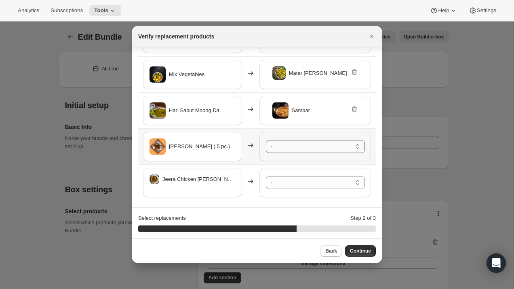
click at [281, 150] on select "- [PERSON_NAME] - Default Title Paneer Tikka Masala - Default Title Aloo Shimla…" at bounding box center [315, 146] width 99 height 13
click at [299, 180] on select "- [PERSON_NAME] - Default Title Paneer Tikka Masala - Default Title Aloo Shimla…" at bounding box center [315, 182] width 99 height 13
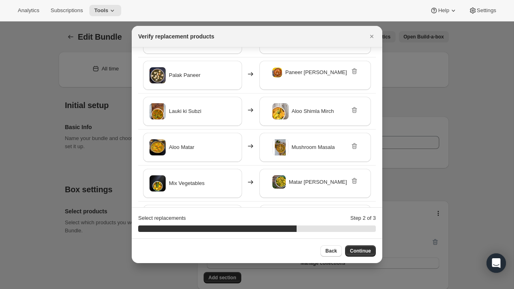
scroll to position [0, 0]
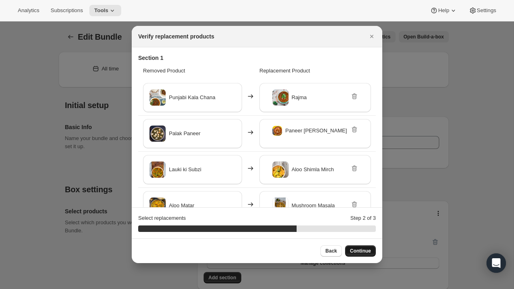
click at [354, 253] on span "Continue" at bounding box center [360, 251] width 21 height 6
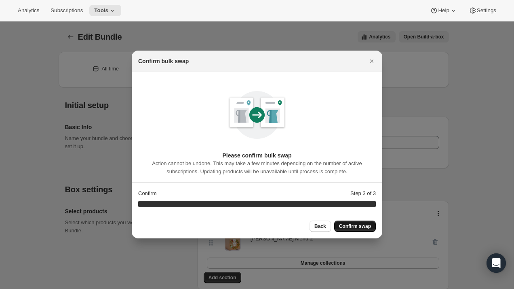
click at [358, 226] on span "Confirm swap" at bounding box center [355, 226] width 32 height 6
